Goal: Information Seeking & Learning: Learn about a topic

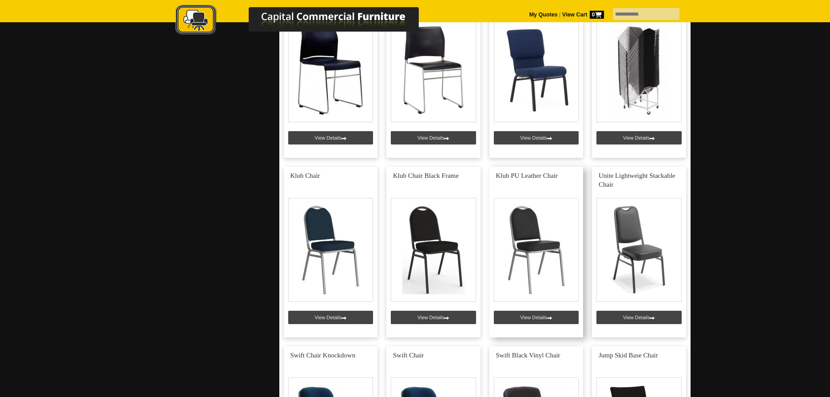
scroll to position [816, 0]
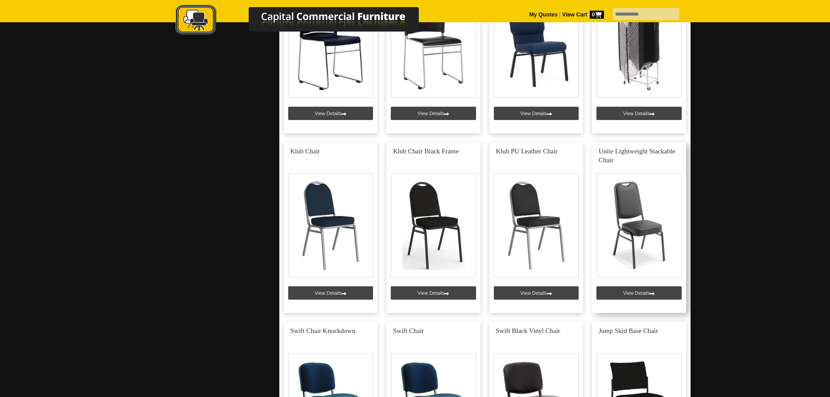
click at [644, 290] on link at bounding box center [639, 227] width 94 height 171
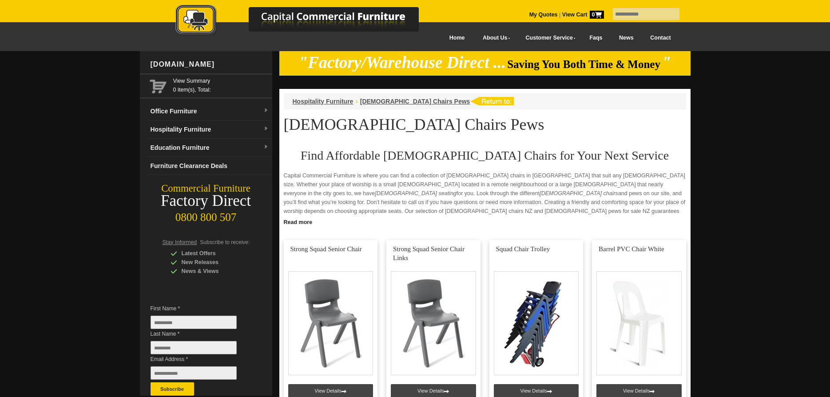
scroll to position [816, 0]
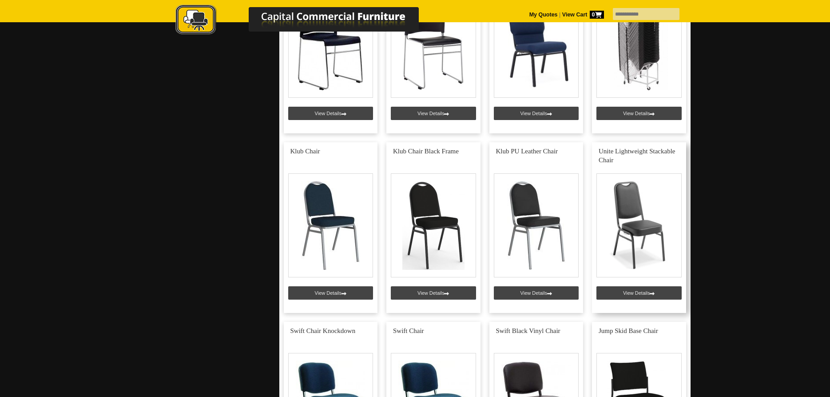
click at [634, 251] on link at bounding box center [639, 227] width 94 height 171
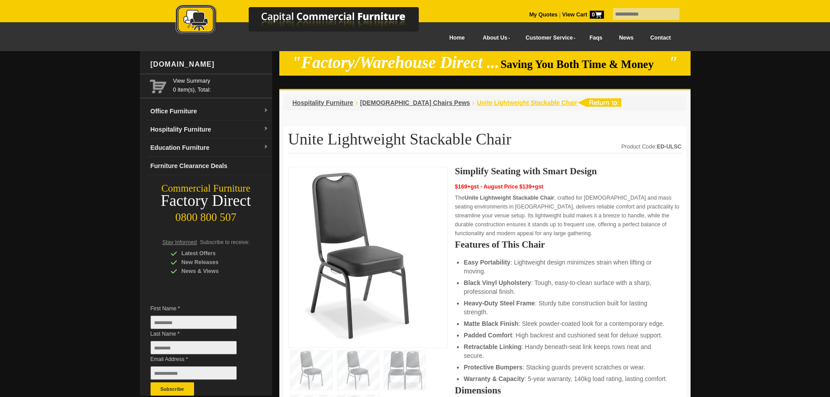
click at [482, 102] on span "Unite Lightweight Stackable Chair" at bounding box center [527, 102] width 100 height 7
click at [394, 104] on span "[DEMOGRAPHIC_DATA] Chairs Pews" at bounding box center [415, 102] width 110 height 7
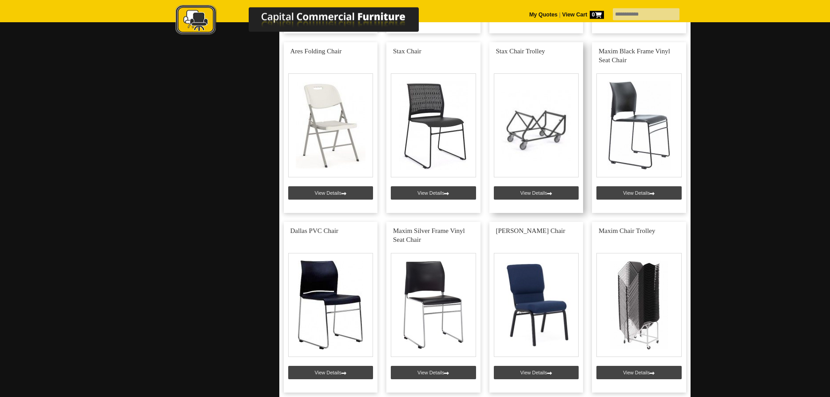
scroll to position [589, 0]
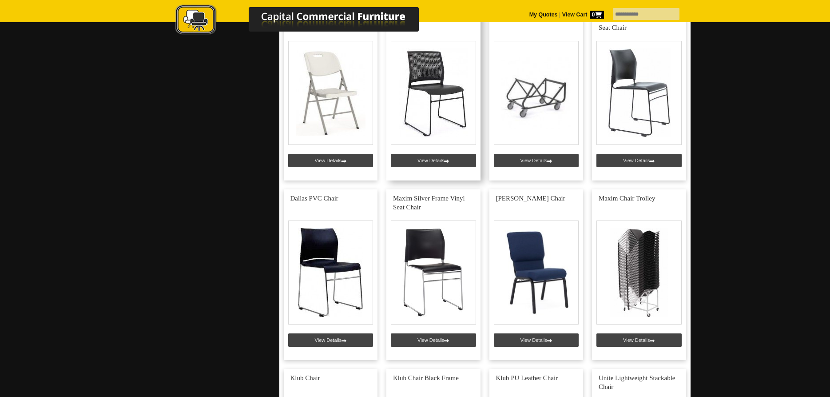
click at [435, 158] on link at bounding box center [433, 95] width 94 height 171
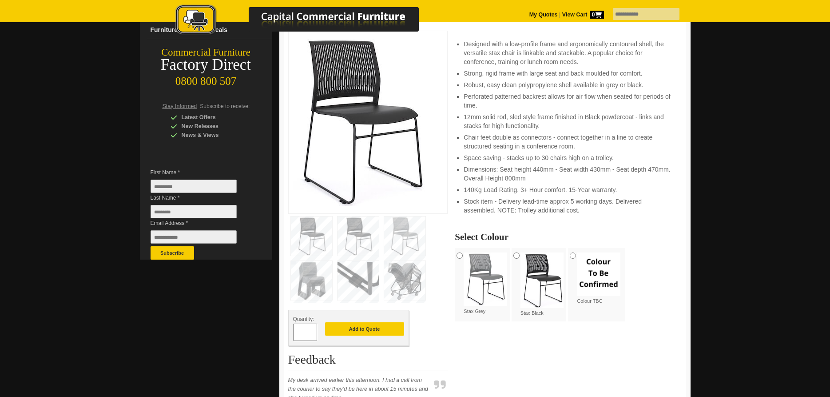
scroll to position [45, 0]
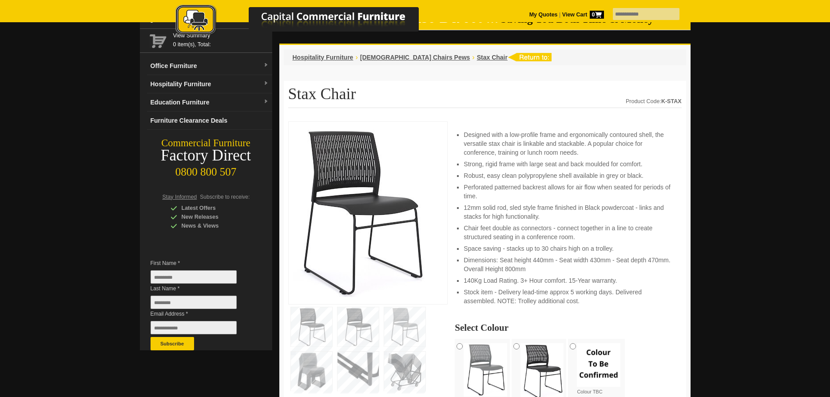
click at [341, 170] on img at bounding box center [359, 211] width 133 height 171
